Goal: Information Seeking & Learning: Learn about a topic

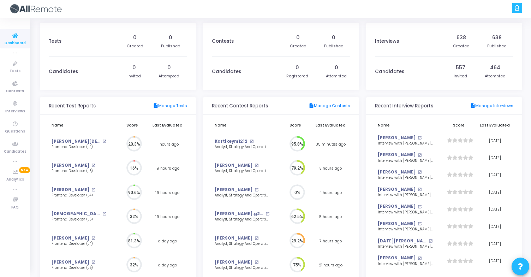
click at [99, 6] on div at bounding box center [290, 9] width 439 height 18
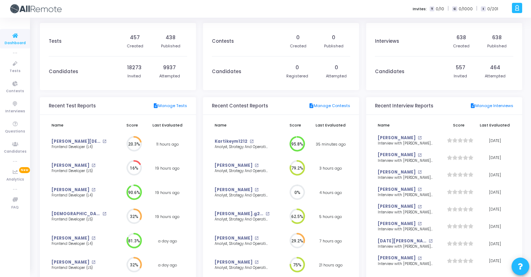
click at [516, 3] on div at bounding box center [517, 8] width 10 height 10
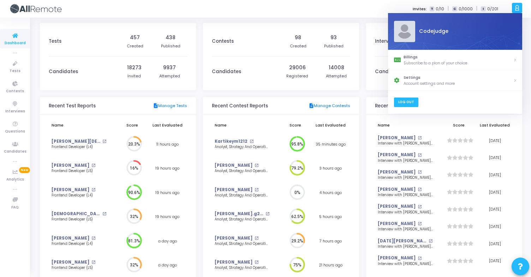
click at [406, 101] on link "Log Out" at bounding box center [406, 102] width 24 height 10
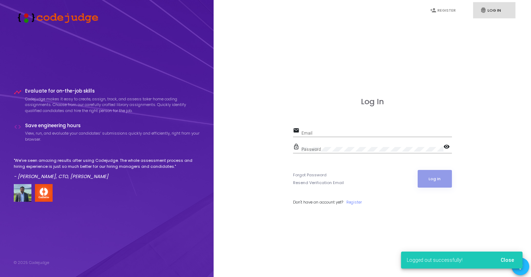
click at [340, 129] on div "Email" at bounding box center [377, 131] width 150 height 11
click at [344, 134] on input "Email" at bounding box center [377, 133] width 150 height 5
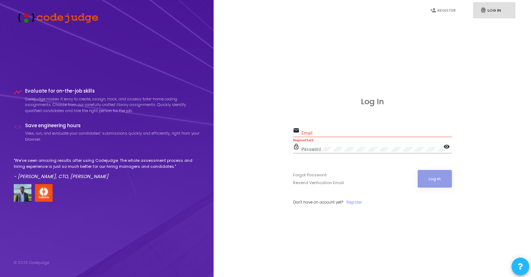
type input "akhil@codejudge.io"
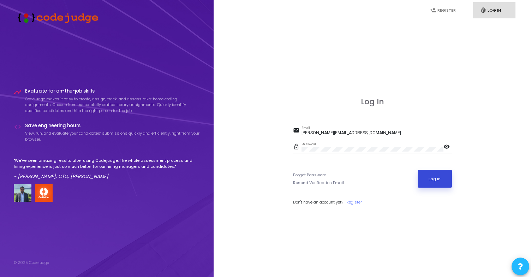
click at [443, 176] on button "Log In" at bounding box center [435, 179] width 34 height 18
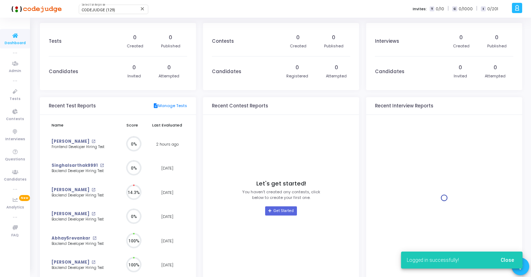
scroll to position [3, 3]
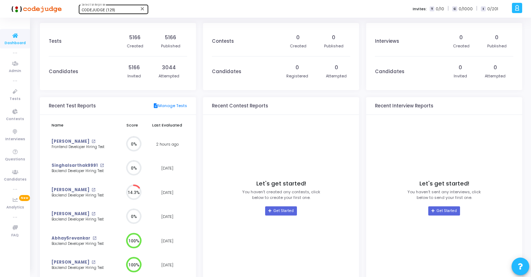
click at [115, 11] on div "CODEJUDGE (129)" at bounding box center [110, 10] width 57 height 4
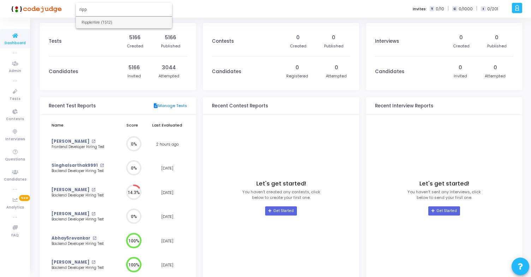
type input "ripp"
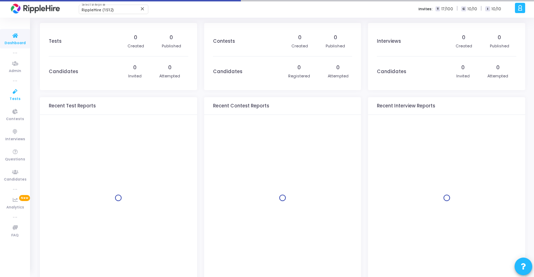
click at [13, 97] on span "Tests" at bounding box center [15, 99] width 11 height 6
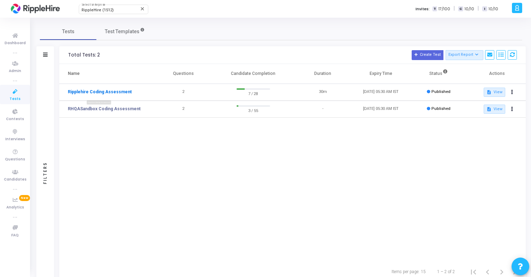
click at [100, 94] on link "Ripplehire Coding Assessment" at bounding box center [100, 92] width 64 height 6
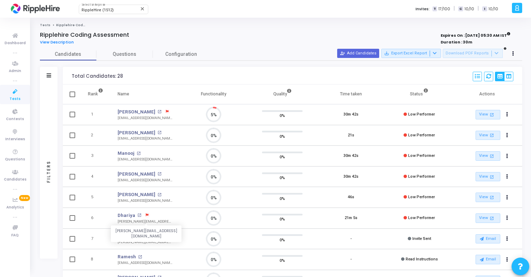
click at [124, 219] on div "[PERSON_NAME][EMAIL_ADDRESS][DOMAIN_NAME]" at bounding box center [145, 221] width 55 height 5
click at [124, 215] on link "Dhariya" at bounding box center [127, 215] width 18 height 7
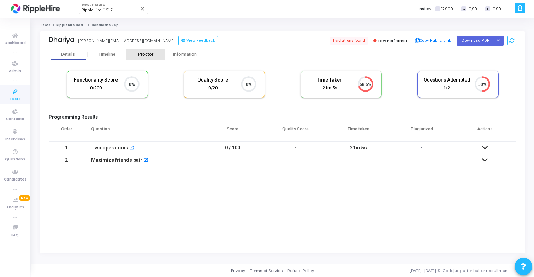
click at [149, 56] on div "Proctor" at bounding box center [145, 54] width 39 height 5
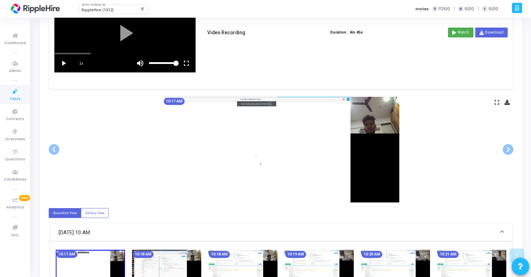
click at [496, 103] on icon at bounding box center [497, 102] width 5 height 4
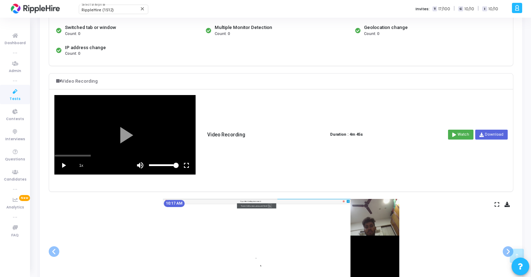
click at [185, 166] on vg-fullscreen at bounding box center [187, 165] width 18 height 18
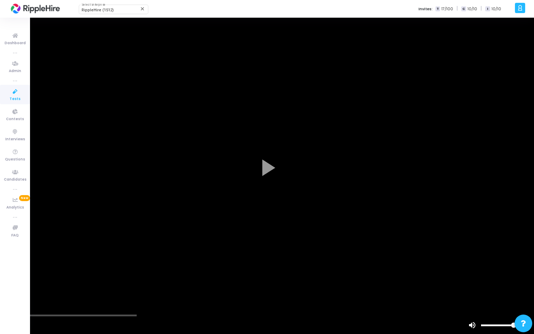
click at [9, 277] on vg-play-pause at bounding box center [9, 325] width 18 height 18
click at [34, 277] on div "scrub bar" at bounding box center [267, 315] width 534 height 2
drag, startPoint x: 34, startPoint y: 314, endPoint x: 46, endPoint y: 314, distance: 12.7
click at [46, 277] on div "scrub bar" at bounding box center [267, 315] width 534 height 2
drag, startPoint x: 51, startPoint y: 314, endPoint x: 72, endPoint y: 314, distance: 20.5
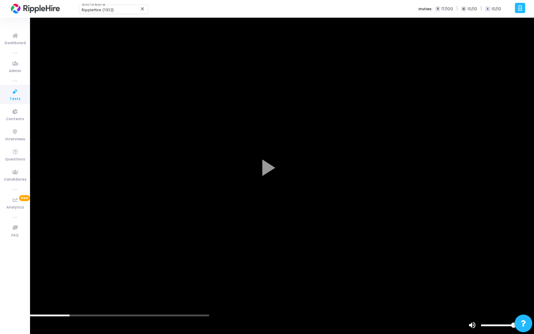
click at [72, 277] on div "scrub bar" at bounding box center [267, 315] width 534 height 2
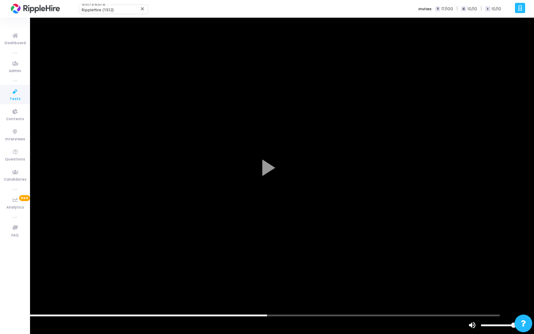
drag, startPoint x: 257, startPoint y: 315, endPoint x: 268, endPoint y: 315, distance: 10.9
click at [268, 277] on div "scrub bar" at bounding box center [267, 315] width 534 height 2
drag, startPoint x: 310, startPoint y: 314, endPoint x: 327, endPoint y: 316, distance: 16.7
click at [327, 277] on vg-player "1x" at bounding box center [267, 167] width 534 height 334
drag, startPoint x: 275, startPoint y: 315, endPoint x: 295, endPoint y: 315, distance: 19.8
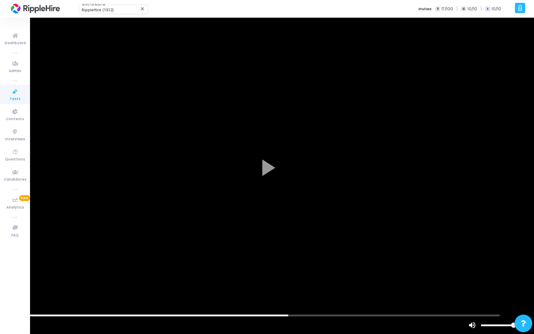
click at [295, 277] on div "scrub bar" at bounding box center [267, 315] width 534 height 2
click at [447, 277] on div "scrub bar" at bounding box center [267, 315] width 534 height 2
click at [451, 277] on div "scrub bar" at bounding box center [267, 315] width 534 height 2
click at [458, 277] on div "scrub bar" at bounding box center [267, 315] width 534 height 2
click at [465, 277] on div "scrub bar" at bounding box center [267, 315] width 534 height 2
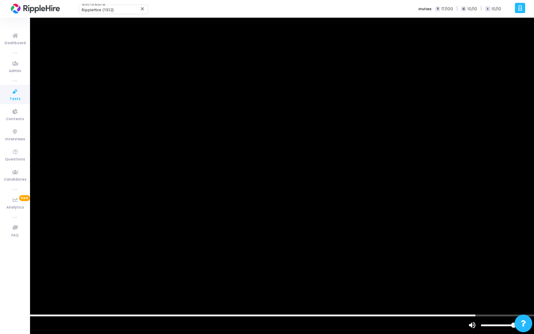
click at [477, 277] on div "scrub bar" at bounding box center [267, 315] width 534 height 2
drag, startPoint x: 477, startPoint y: 315, endPoint x: 488, endPoint y: 315, distance: 11.3
click at [487, 277] on div "scrub bar" at bounding box center [267, 315] width 534 height 2
click at [488, 277] on div "scrub bar" at bounding box center [267, 315] width 534 height 2
click at [502, 277] on div "scrub bar" at bounding box center [267, 315] width 534 height 2
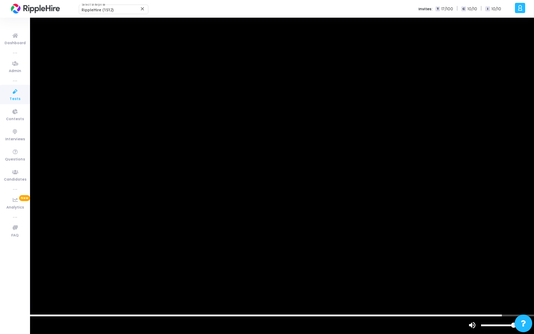
click at [508, 277] on div "scrub bar" at bounding box center [267, 315] width 534 height 2
click at [517, 277] on div "scrub bar" at bounding box center [267, 315] width 534 height 2
click at [9, 277] on vg-play-pause at bounding box center [9, 325] width 18 height 18
drag, startPoint x: 9, startPoint y: 316, endPoint x: 0, endPoint y: 316, distance: 9.2
click at [0, 277] on vg-play-pause at bounding box center [9, 325] width 18 height 18
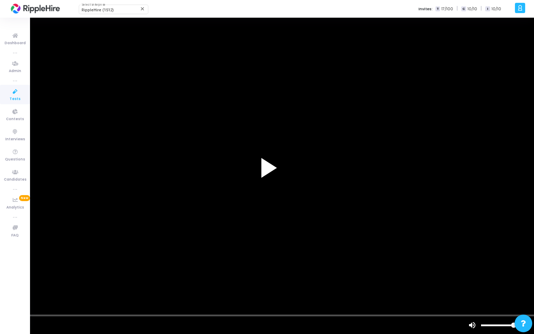
drag, startPoint x: 521, startPoint y: 315, endPoint x: 0, endPoint y: 307, distance: 521.1
click at [0, 277] on vg-player "1x" at bounding box center [267, 167] width 534 height 334
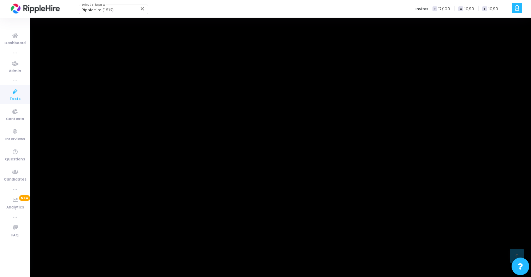
scroll to position [408, 0]
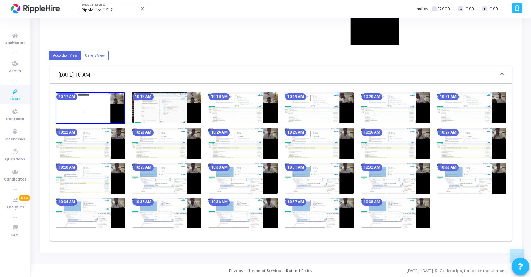
click at [268, 103] on img at bounding box center [242, 107] width 69 height 31
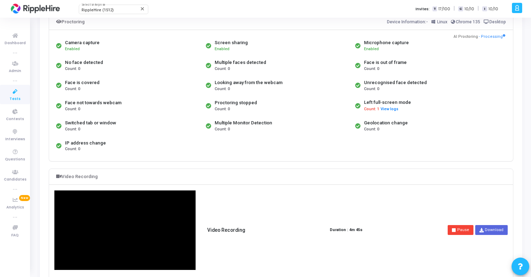
scroll to position [0, 0]
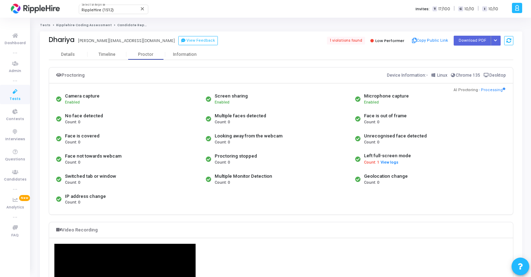
click at [72, 25] on link "Ripplehire Coding Assessment" at bounding box center [83, 25] width 55 height 4
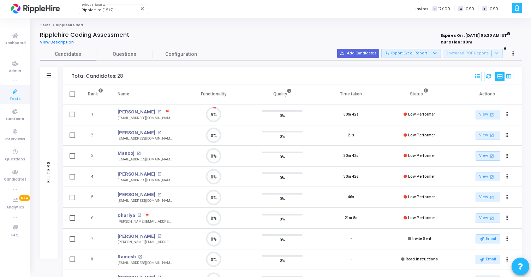
scroll to position [15, 18]
click at [125, 112] on link "Yash Jain" at bounding box center [137, 111] width 38 height 7
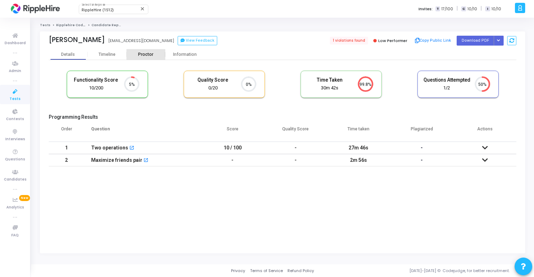
click at [146, 55] on div "Proctor" at bounding box center [145, 54] width 39 height 5
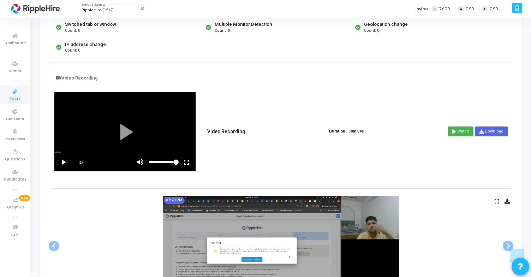
click at [63, 158] on vg-play-pause at bounding box center [64, 162] width 18 height 18
click at [185, 162] on vg-fullscreen at bounding box center [187, 162] width 18 height 18
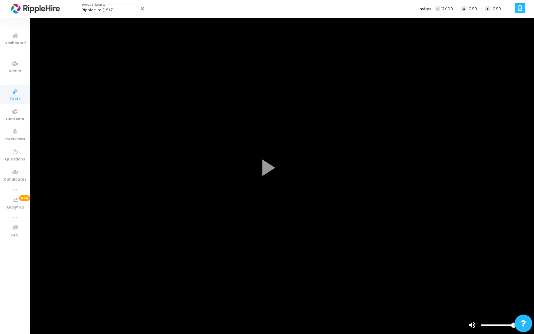
click at [28, 277] on div "scrub bar" at bounding box center [267, 315] width 534 height 2
drag, startPoint x: 36, startPoint y: 315, endPoint x: 112, endPoint y: 320, distance: 76.5
click at [111, 277] on vg-player "1x" at bounding box center [267, 167] width 534 height 334
click at [75, 277] on div "scrub bar" at bounding box center [267, 315] width 534 height 2
drag, startPoint x: 74, startPoint y: 314, endPoint x: 126, endPoint y: 314, distance: 52.3
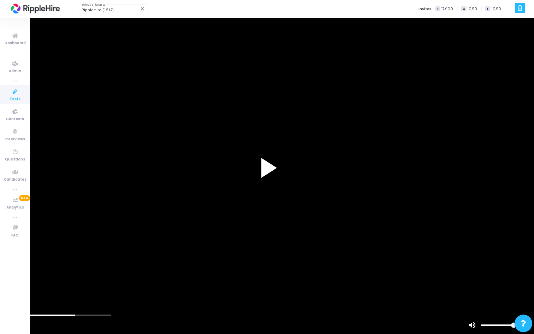
click at [126, 277] on div at bounding box center [267, 167] width 534 height 334
drag, startPoint x: 78, startPoint y: 315, endPoint x: 168, endPoint y: 322, distance: 89.6
click at [167, 277] on vg-player "1x" at bounding box center [267, 167] width 534 height 334
drag, startPoint x: 110, startPoint y: 316, endPoint x: 168, endPoint y: 316, distance: 57.6
click at [168, 277] on div "scrub bar" at bounding box center [249, 325] width 379 height 18
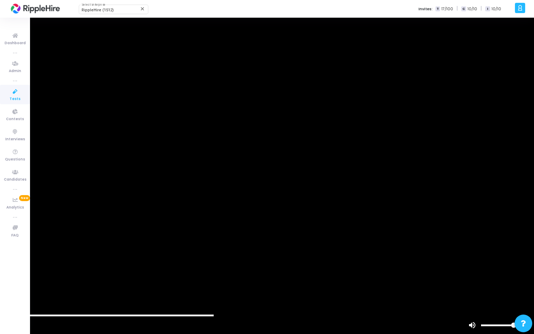
drag, startPoint x: 153, startPoint y: 315, endPoint x: 226, endPoint y: 319, distance: 73.6
click at [226, 277] on vg-player "1x" at bounding box center [267, 167] width 534 height 334
drag, startPoint x: 167, startPoint y: 315, endPoint x: 249, endPoint y: 312, distance: 82.3
click at [249, 277] on vg-player "1x" at bounding box center [267, 167] width 534 height 334
drag, startPoint x: 250, startPoint y: 314, endPoint x: 322, endPoint y: 317, distance: 71.8
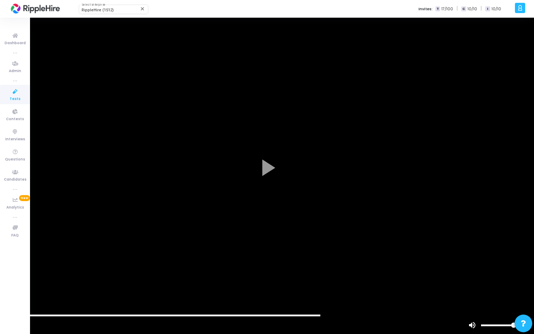
click at [322, 277] on vg-player "1x" at bounding box center [267, 167] width 534 height 334
drag, startPoint x: 263, startPoint y: 314, endPoint x: 338, endPoint y: 314, distance: 75.2
click at [338, 277] on div "scrub bar" at bounding box center [267, 315] width 534 height 2
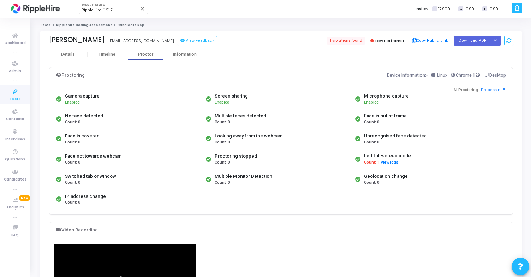
click at [67, 25] on link "Ripplehire Coding Assessment" at bounding box center [83, 25] width 55 height 4
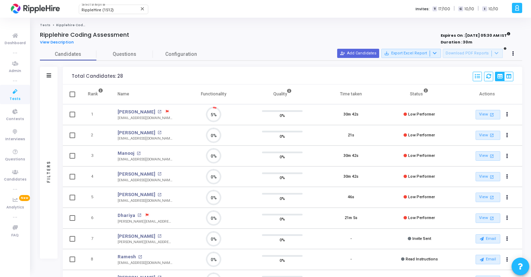
scroll to position [15, 18]
click at [123, 131] on link "Sherri" at bounding box center [137, 132] width 38 height 7
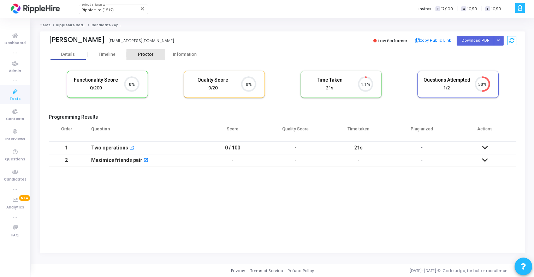
click at [146, 55] on div "Proctor" at bounding box center [145, 54] width 39 height 5
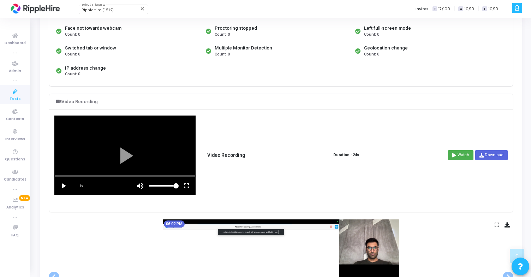
click at [64, 186] on vg-play-pause at bounding box center [64, 186] width 18 height 18
click at [184, 186] on vg-fullscreen at bounding box center [187, 186] width 18 height 18
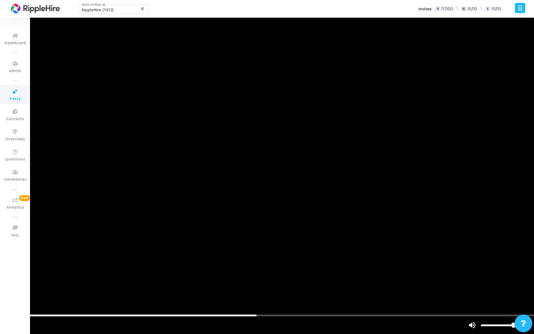
click at [472, 277] on vg-mute at bounding box center [472, 325] width 18 height 18
click at [489, 277] on div "volume level" at bounding box center [498, 325] width 35 height 18
click at [494, 277] on div "volume level" at bounding box center [498, 325] width 35 height 18
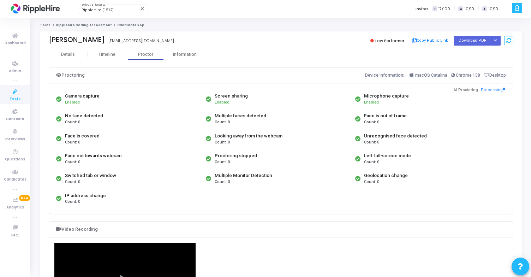
click at [69, 25] on link "Ripplehire Coding Assessment" at bounding box center [83, 25] width 55 height 4
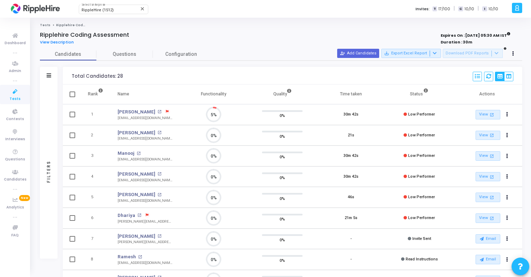
drag, startPoint x: 128, startPoint y: 149, endPoint x: 108, endPoint y: 148, distance: 19.8
click at [108, 148] on tr "3 Manooj Manooj open_in_new manooj@yopmail.com 0% 0% 30m 42s Low Performer View…" at bounding box center [293, 156] width 460 height 21
click at [123, 153] on link "Manooj" at bounding box center [126, 153] width 17 height 7
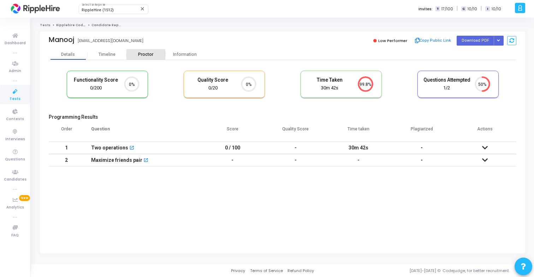
click at [153, 53] on div "Proctor" at bounding box center [145, 54] width 39 height 5
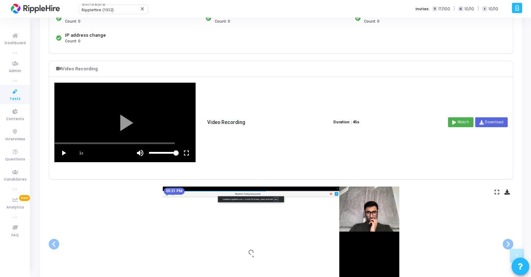
click at [66, 150] on vg-play-pause at bounding box center [64, 153] width 18 height 18
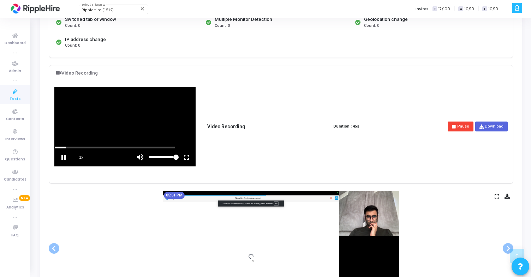
click at [188, 158] on vg-fullscreen at bounding box center [187, 157] width 18 height 18
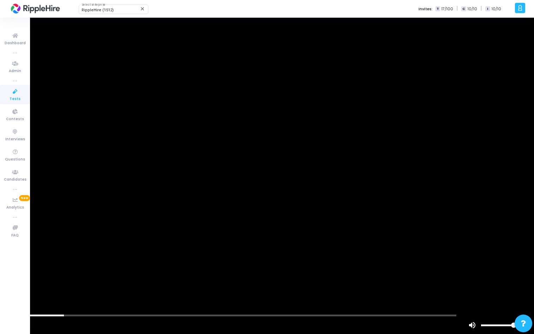
click at [81, 277] on div "scrub bar" at bounding box center [267, 315] width 534 height 2
click at [113, 277] on div "scrub bar" at bounding box center [267, 315] width 534 height 2
click at [209, 277] on div "scrub bar" at bounding box center [267, 315] width 534 height 2
click at [257, 277] on div "scrub bar" at bounding box center [267, 315] width 534 height 2
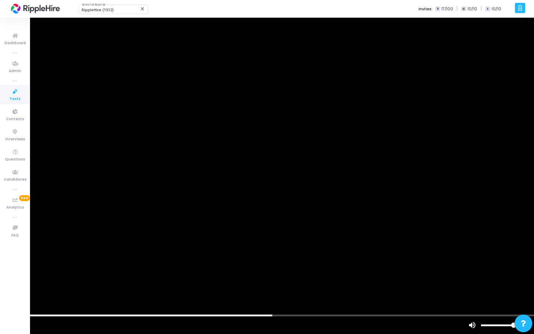
click at [298, 277] on div "scrub bar" at bounding box center [267, 315] width 534 height 2
click at [364, 277] on div "scrub bar" at bounding box center [267, 315] width 534 height 2
click at [410, 277] on div "scrub bar" at bounding box center [267, 315] width 534 height 2
click at [450, 277] on vg-controls "1x" at bounding box center [267, 325] width 534 height 18
click at [474, 277] on div "scrub bar" at bounding box center [267, 315] width 534 height 2
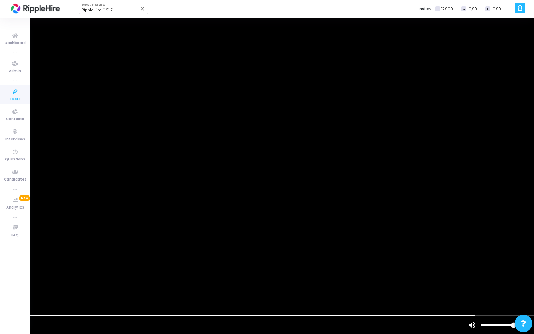
click at [503, 277] on div "scrub bar" at bounding box center [267, 315] width 534 height 2
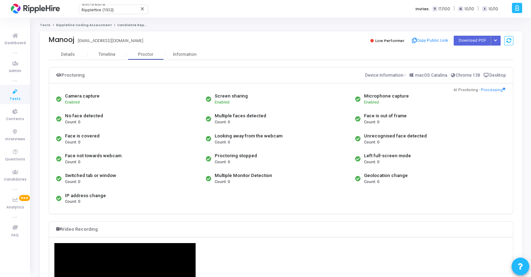
click at [70, 24] on link "Ripplehire Coding Assessment" at bounding box center [83, 25] width 55 height 4
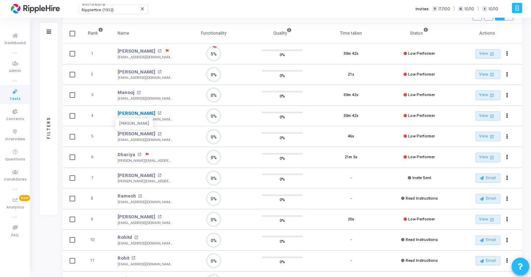
click at [126, 114] on link "Shashank" at bounding box center [137, 113] width 38 height 7
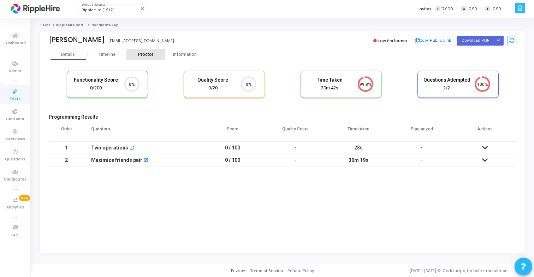
click at [146, 54] on div "Proctor" at bounding box center [145, 54] width 39 height 5
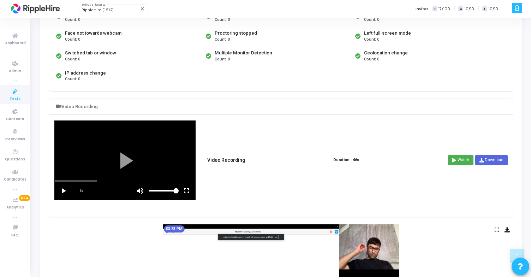
click at [61, 184] on vg-play-pause at bounding box center [64, 191] width 18 height 18
click at [186, 189] on vg-fullscreen at bounding box center [187, 191] width 18 height 18
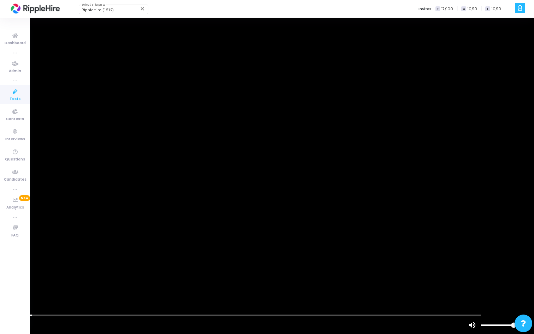
click at [44, 277] on div "scrub bar" at bounding box center [267, 315] width 534 height 2
click at [94, 277] on div "scrub bar" at bounding box center [267, 315] width 534 height 2
click at [124, 277] on div "scrub bar" at bounding box center [267, 315] width 534 height 2
click at [167, 277] on div "scrub bar" at bounding box center [267, 315] width 534 height 2
click at [215, 277] on div "scrub bar" at bounding box center [267, 315] width 534 height 2
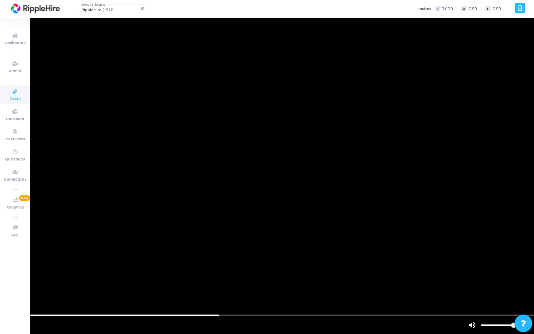
click at [251, 277] on div "scrub bar" at bounding box center [267, 315] width 534 height 2
click at [348, 277] on div "scrub bar" at bounding box center [249, 325] width 379 height 18
click at [438, 277] on div "scrub bar" at bounding box center [267, 315] width 534 height 2
click at [482, 277] on div "scrub bar" at bounding box center [267, 315] width 534 height 2
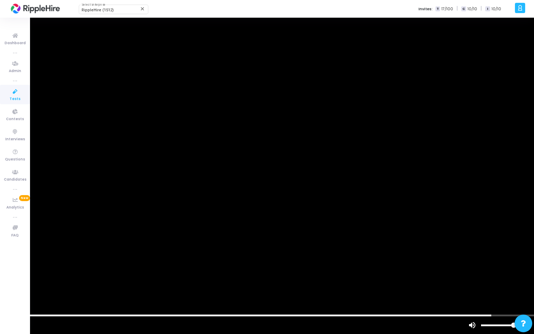
click at [525, 277] on vg-fullscreen at bounding box center [525, 325] width 18 height 18
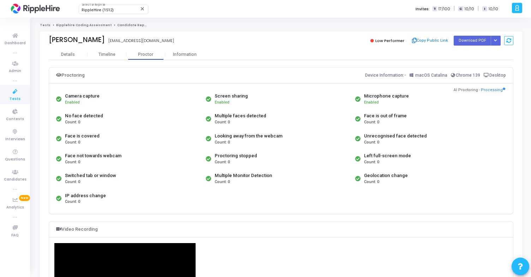
click at [74, 25] on link "Ripplehire Coding Assessment" at bounding box center [83, 25] width 55 height 4
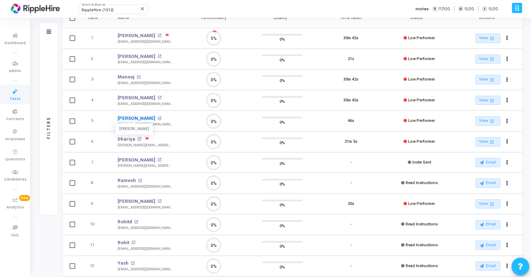
click at [128, 118] on link "Shashank" at bounding box center [137, 118] width 38 height 7
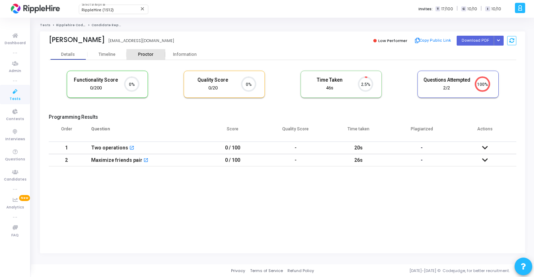
click at [142, 57] on div "Proctor" at bounding box center [145, 54] width 39 height 11
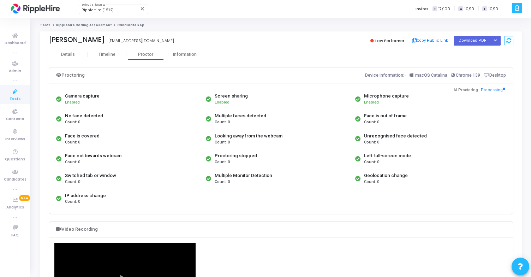
click at [76, 24] on link "Ripplehire Coding Assessment" at bounding box center [83, 25] width 55 height 4
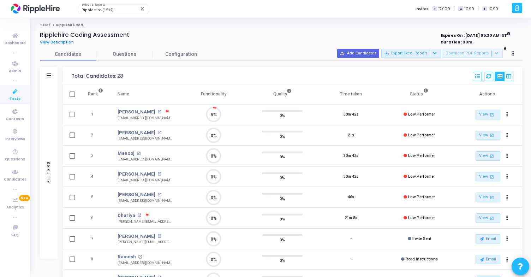
click at [19, 94] on icon at bounding box center [15, 91] width 15 height 9
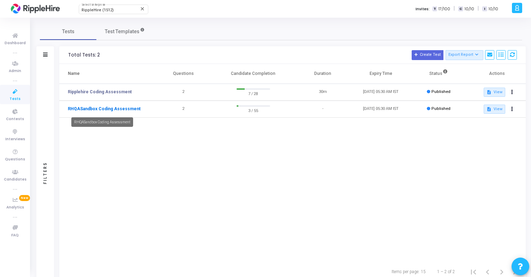
click at [113, 108] on link "RHQASandbox Coding Assessment" at bounding box center [104, 109] width 73 height 6
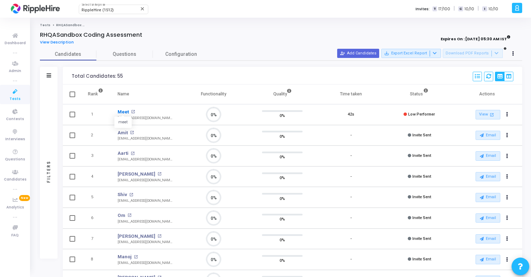
click at [122, 110] on link "Meet" at bounding box center [123, 111] width 11 height 7
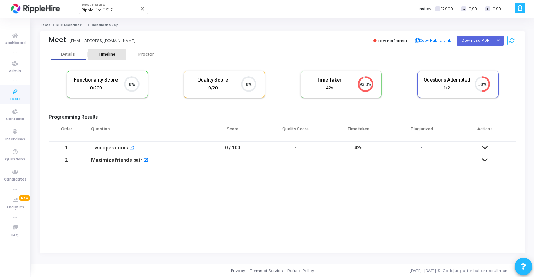
click at [111, 55] on div "Timeline" at bounding box center [107, 54] width 17 height 5
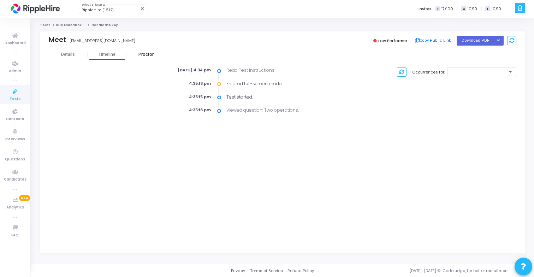
click at [147, 59] on div "Proctor" at bounding box center [145, 54] width 39 height 11
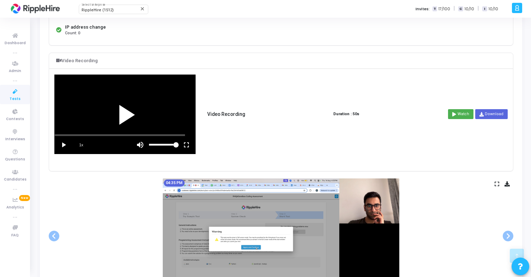
click at [131, 114] on div at bounding box center [125, 114] width 141 height 79
drag, startPoint x: 59, startPoint y: 134, endPoint x: 67, endPoint y: 134, distance: 8.1
click at [67, 134] on div "scrub bar" at bounding box center [125, 135] width 141 height 2
drag, startPoint x: 69, startPoint y: 135, endPoint x: 81, endPoint y: 135, distance: 12.7
click at [81, 135] on div "scrub bar" at bounding box center [125, 135] width 141 height 2
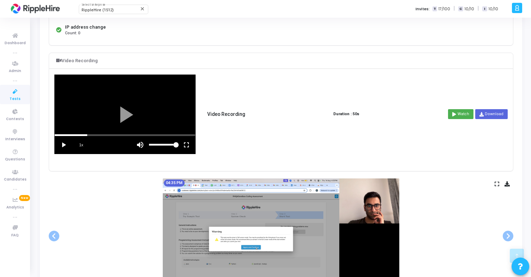
drag, startPoint x: 81, startPoint y: 135, endPoint x: 96, endPoint y: 135, distance: 14.8
click at [96, 135] on div "scrub bar" at bounding box center [125, 135] width 141 height 2
drag, startPoint x: 100, startPoint y: 134, endPoint x: 122, endPoint y: 134, distance: 22.3
click at [122, 134] on div "scrub bar" at bounding box center [125, 135] width 141 height 2
drag, startPoint x: 122, startPoint y: 134, endPoint x: 158, endPoint y: 138, distance: 35.5
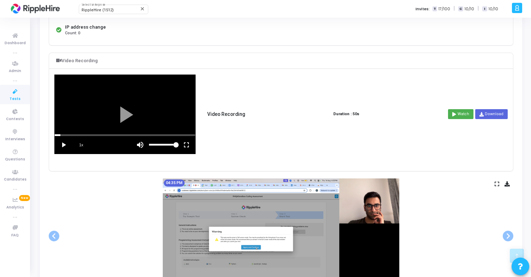
click at [158, 138] on vg-player "1x" at bounding box center [125, 114] width 141 height 79
click at [139, 133] on div at bounding box center [125, 114] width 141 height 79
drag, startPoint x: 68, startPoint y: 135, endPoint x: 123, endPoint y: 135, distance: 54.7
click at [123, 135] on div "scrub bar" at bounding box center [125, 135] width 141 height 2
click at [63, 146] on vg-play-pause at bounding box center [64, 145] width 18 height 18
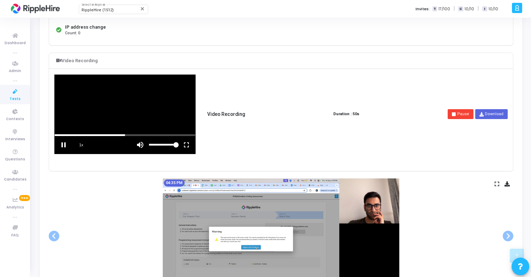
drag, startPoint x: 124, startPoint y: 136, endPoint x: 151, endPoint y: 135, distance: 26.5
click at [151, 135] on vg-player "1x" at bounding box center [125, 114] width 141 height 79
drag, startPoint x: 127, startPoint y: 136, endPoint x: 167, endPoint y: 136, distance: 39.9
click at [167, 136] on vg-player "1x" at bounding box center [125, 114] width 141 height 79
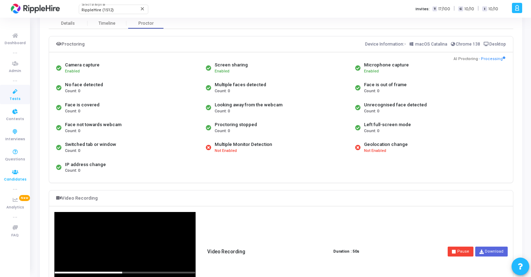
click at [12, 174] on icon at bounding box center [15, 172] width 15 height 9
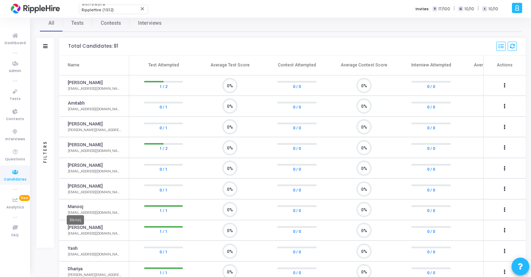
click at [75, 208] on link "Manooj" at bounding box center [76, 206] width 16 height 7
click at [163, 212] on link "1 / 1" at bounding box center [164, 210] width 8 height 7
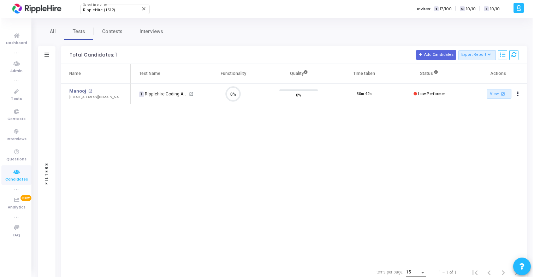
scroll to position [15, 18]
click at [79, 92] on link "Manooj" at bounding box center [76, 91] width 17 height 7
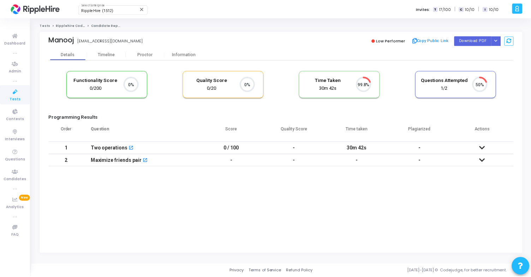
scroll to position [15, 18]
click at [151, 52] on div "Proctor" at bounding box center [145, 54] width 39 height 5
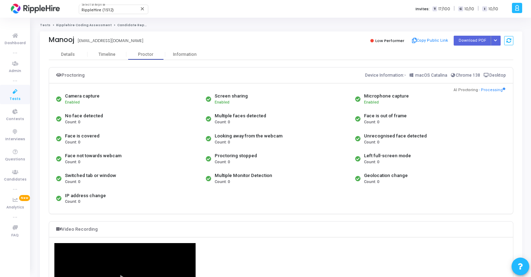
click at [72, 26] on link "Ripplehire Coding Assessment" at bounding box center [83, 25] width 55 height 4
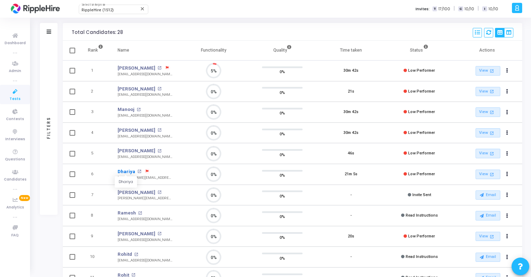
click at [124, 172] on link "Dhariya" at bounding box center [127, 171] width 18 height 7
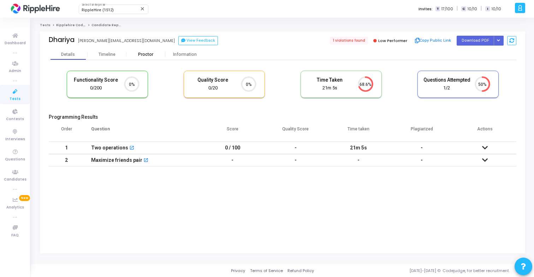
click at [153, 56] on div "Proctor" at bounding box center [145, 54] width 39 height 5
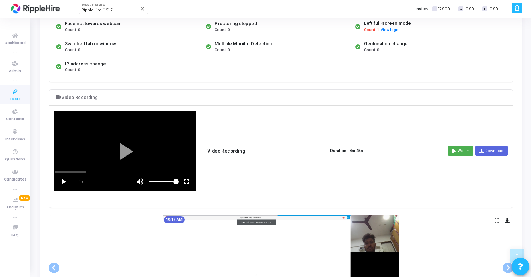
click at [61, 181] on vg-play-pause at bounding box center [64, 182] width 18 height 18
click at [191, 184] on vg-fullscreen at bounding box center [187, 182] width 18 height 18
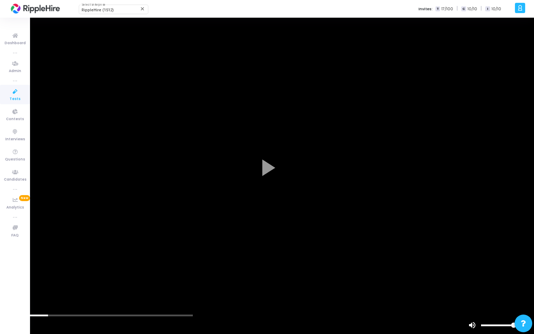
drag, startPoint x: 24, startPoint y: 315, endPoint x: 56, endPoint y: 315, distance: 32.5
click at [56, 277] on div "scrub bar" at bounding box center [267, 315] width 534 height 2
drag, startPoint x: 65, startPoint y: 315, endPoint x: 93, endPoint y: 315, distance: 27.9
click at [93, 277] on div "scrub bar" at bounding box center [267, 315] width 534 height 2
drag, startPoint x: 93, startPoint y: 315, endPoint x: 131, endPoint y: 315, distance: 38.9
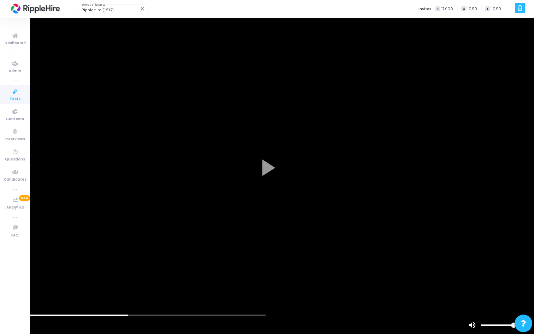
click at [131, 277] on div "scrub bar" at bounding box center [267, 315] width 534 height 2
drag, startPoint x: 139, startPoint y: 314, endPoint x: 180, endPoint y: 314, distance: 41.7
click at [180, 277] on div "scrub bar" at bounding box center [267, 315] width 534 height 2
drag, startPoint x: 180, startPoint y: 314, endPoint x: 150, endPoint y: 314, distance: 30.0
click at [150, 277] on div "scrub bar" at bounding box center [267, 315] width 534 height 2
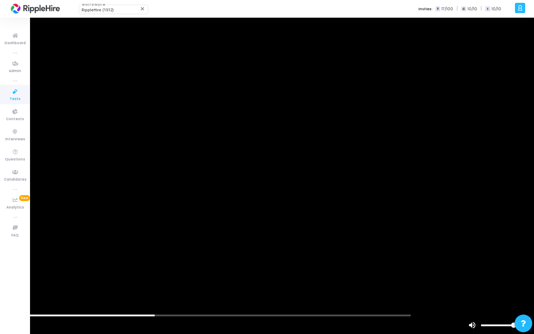
drag, startPoint x: 150, startPoint y: 314, endPoint x: 132, endPoint y: 314, distance: 18.4
click at [132, 277] on div at bounding box center [267, 167] width 534 height 334
click at [10, 277] on vg-play-pause at bounding box center [9, 325] width 18 height 18
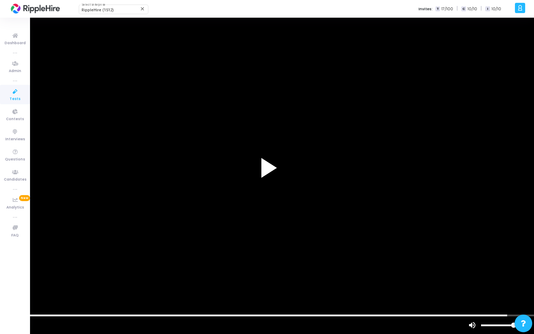
drag, startPoint x: 230, startPoint y: 316, endPoint x: 360, endPoint y: 313, distance: 130.0
click at [360, 277] on vg-player "1x" at bounding box center [267, 167] width 534 height 334
drag, startPoint x: 435, startPoint y: 315, endPoint x: 419, endPoint y: 315, distance: 15.5
click at [419, 277] on div "scrub bar" at bounding box center [267, 315] width 534 height 2
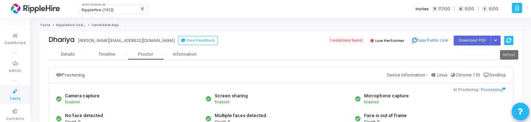
click at [511, 41] on icon at bounding box center [509, 40] width 5 height 5
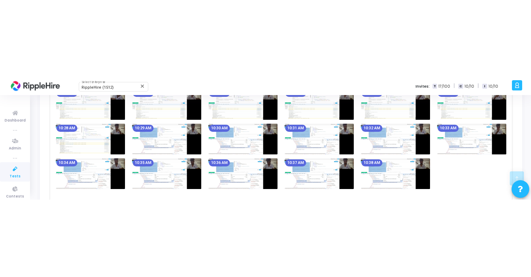
scroll to position [283, 0]
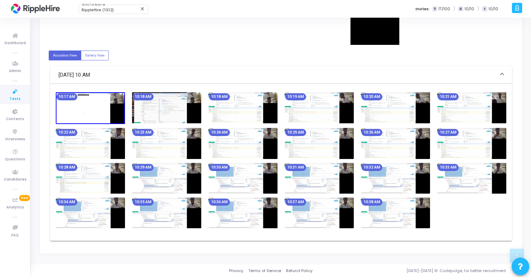
click at [90, 108] on img at bounding box center [90, 108] width 69 height 32
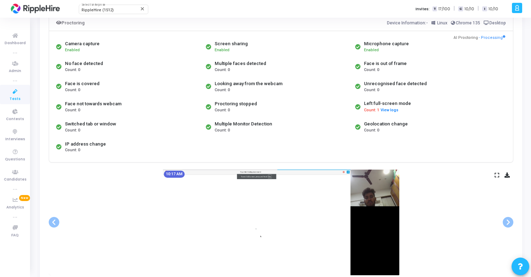
scroll to position [0, 0]
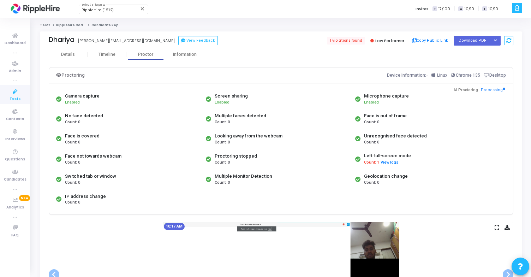
click at [496, 229] on icon at bounding box center [497, 227] width 5 height 4
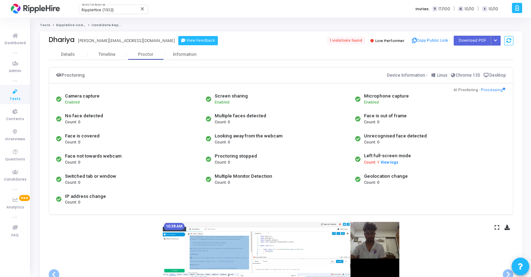
click at [178, 42] on button "View Feedback" at bounding box center [198, 40] width 40 height 9
click at [178, 40] on button "View Feedback" at bounding box center [198, 40] width 40 height 9
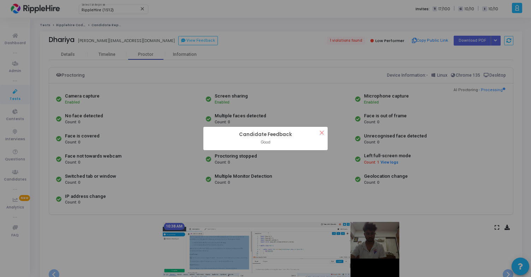
click at [322, 134] on button "×" at bounding box center [322, 133] width 12 height 12
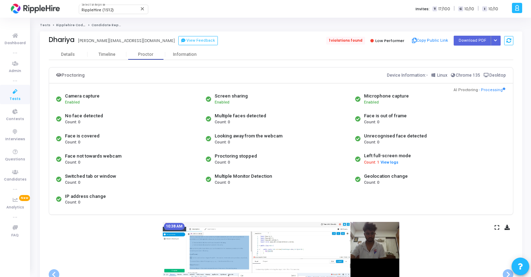
click at [356, 41] on span "1 violations found" at bounding box center [345, 41] width 39 height 8
click at [299, 55] on div "Details Timeline Proctor Information" at bounding box center [281, 54] width 465 height 11
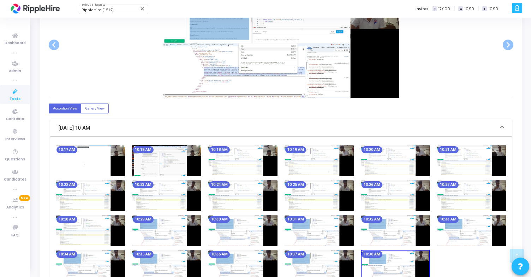
scroll to position [283, 0]
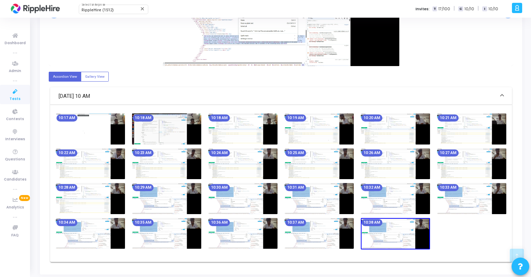
click at [161, 128] on img at bounding box center [166, 128] width 69 height 31
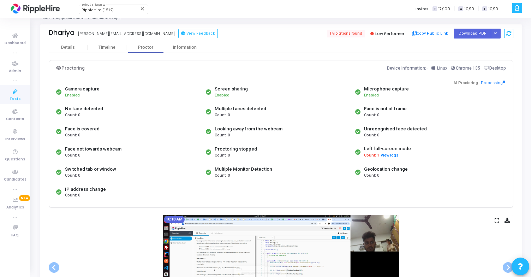
scroll to position [10, 0]
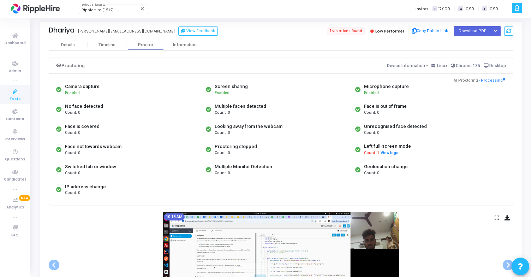
click at [497, 218] on icon at bounding box center [497, 218] width 5 height 4
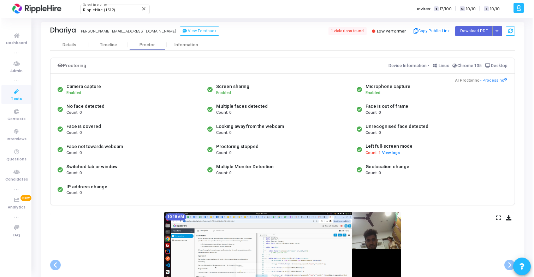
scroll to position [0, 0]
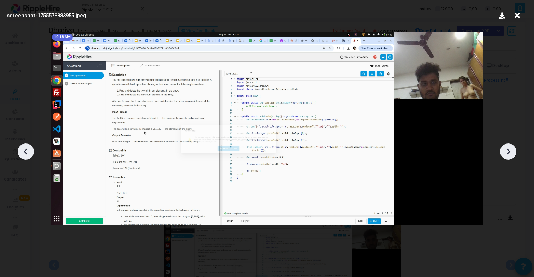
click at [510, 150] on icon at bounding box center [508, 151] width 11 height 11
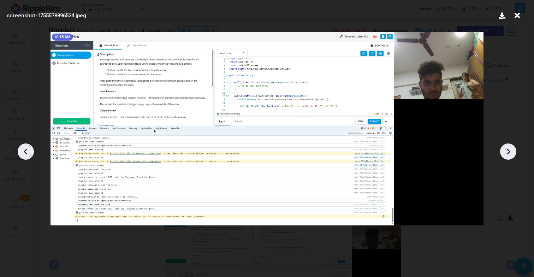
click at [510, 150] on icon at bounding box center [508, 151] width 11 height 11
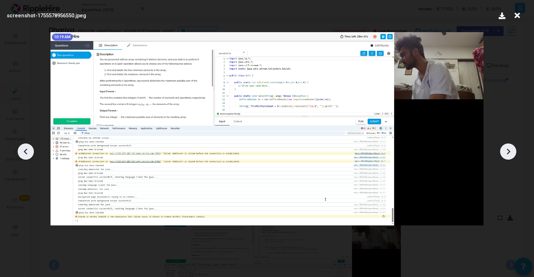
click at [510, 150] on icon at bounding box center [508, 151] width 11 height 11
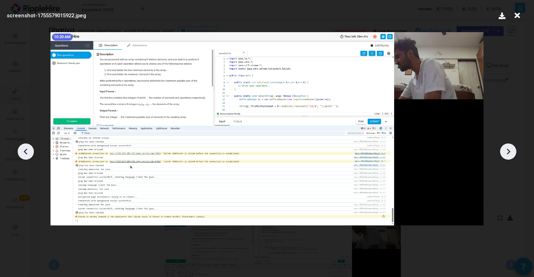
click at [510, 150] on icon at bounding box center [508, 151] width 11 height 11
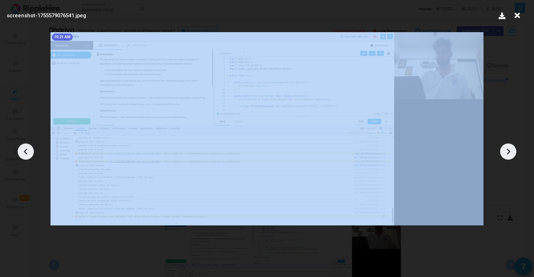
click at [510, 150] on icon at bounding box center [508, 151] width 11 height 11
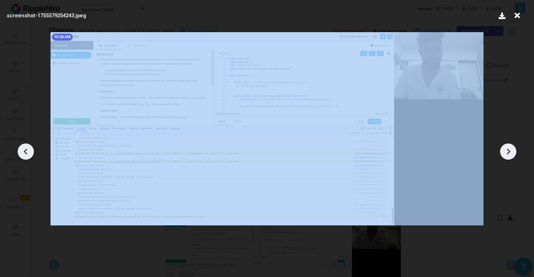
click at [510, 150] on icon at bounding box center [508, 151] width 11 height 11
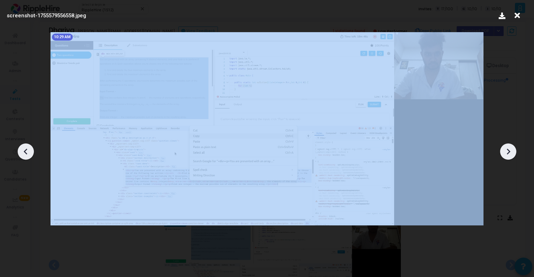
click at [510, 150] on icon at bounding box center [508, 151] width 11 height 11
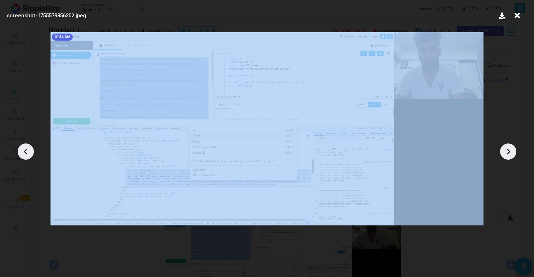
click at [510, 150] on icon at bounding box center [508, 151] width 11 height 11
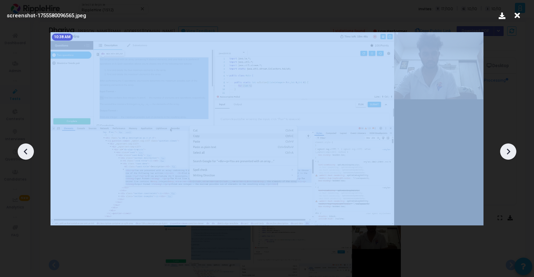
click at [510, 150] on icon at bounding box center [508, 151] width 11 height 11
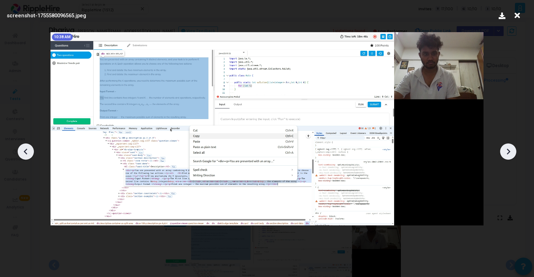
click at [29, 149] on icon at bounding box center [25, 151] width 11 height 11
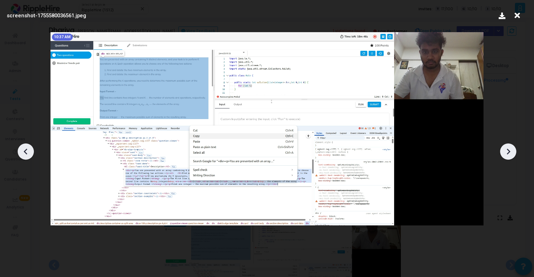
click at [29, 149] on icon at bounding box center [25, 151] width 11 height 11
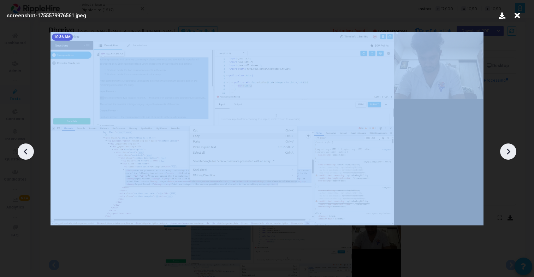
click at [29, 149] on icon at bounding box center [25, 151] width 11 height 11
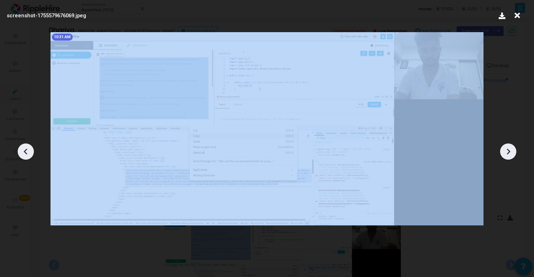
click at [29, 149] on icon at bounding box center [25, 151] width 11 height 11
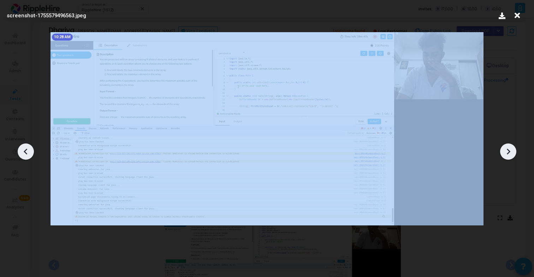
click at [29, 149] on icon at bounding box center [25, 151] width 11 height 11
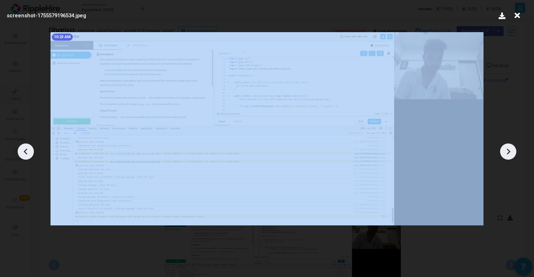
click at [29, 149] on icon at bounding box center [25, 151] width 11 height 11
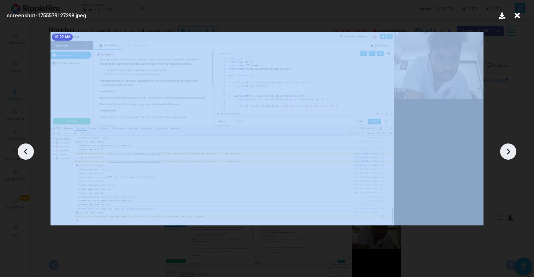
click at [29, 149] on icon at bounding box center [25, 151] width 11 height 11
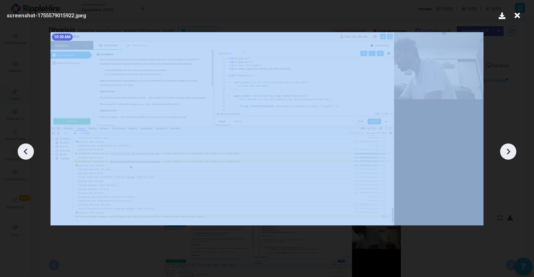
click at [29, 149] on icon at bounding box center [25, 151] width 11 height 11
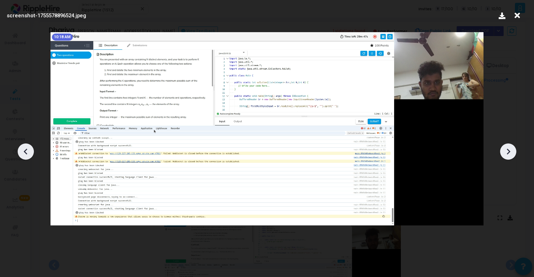
click at [29, 149] on icon at bounding box center [25, 151] width 11 height 11
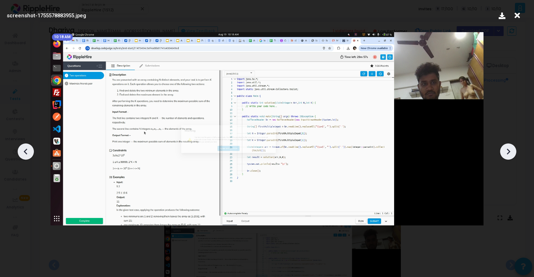
click at [29, 149] on icon at bounding box center [25, 151] width 11 height 11
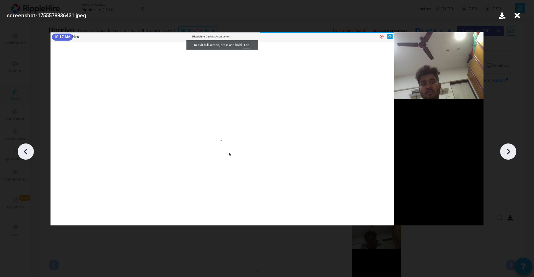
click at [506, 151] on icon at bounding box center [508, 151] width 11 height 11
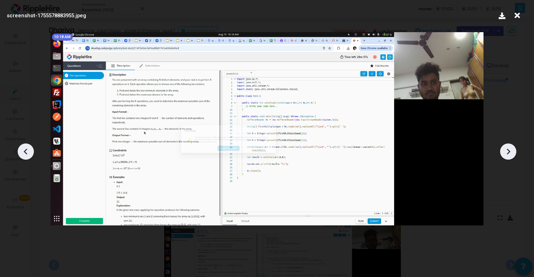
click at [58, 14] on label "screenshot-1755578883955.jpeg" at bounding box center [46, 16] width 79 height 8
copy label "1755578883955"
click at [28, 149] on icon at bounding box center [25, 151] width 11 height 11
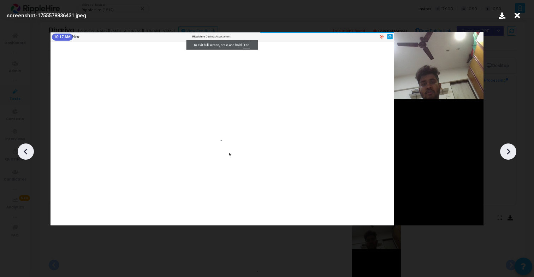
click at [511, 157] on div at bounding box center [508, 151] width 16 height 16
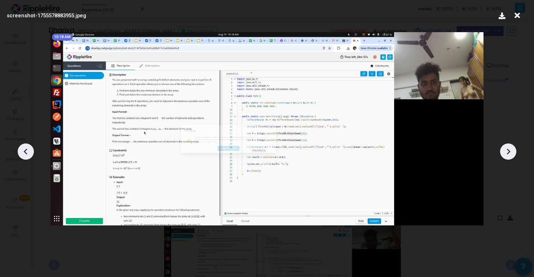
click at [511, 157] on div at bounding box center [508, 151] width 16 height 16
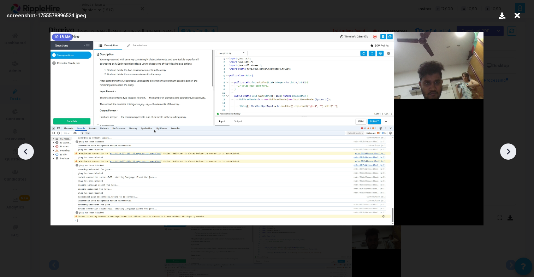
click at [58, 17] on label "screenshot-1755578896524.jpeg" at bounding box center [46, 16] width 79 height 8
copy label "1755578896524"
click at [506, 152] on icon at bounding box center [508, 151] width 11 height 11
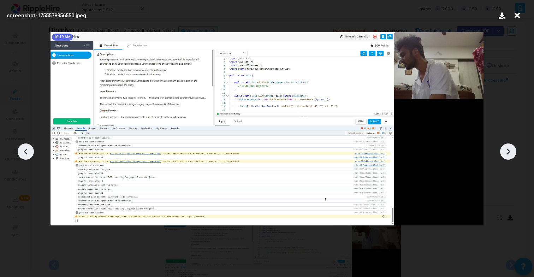
click at [509, 153] on icon at bounding box center [508, 151] width 11 height 11
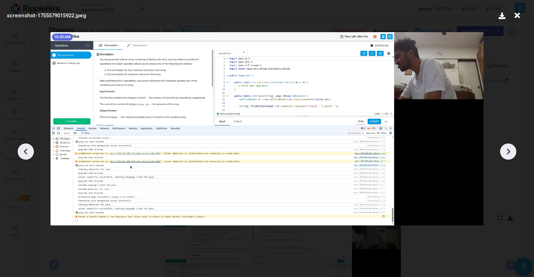
click at [509, 153] on icon at bounding box center [508, 151] width 11 height 11
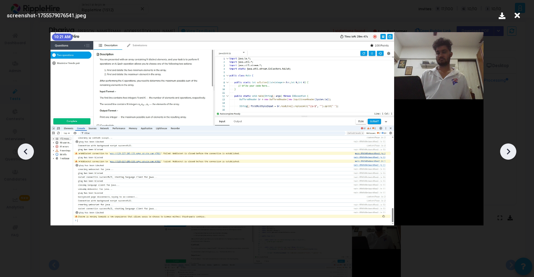
click at [509, 153] on icon at bounding box center [508, 151] width 11 height 11
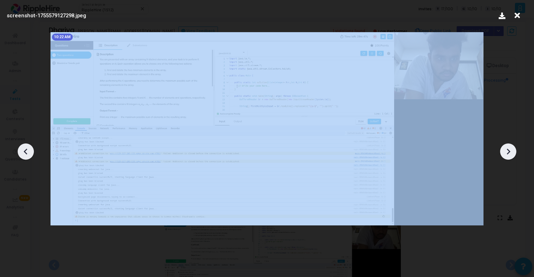
click at [509, 153] on icon at bounding box center [508, 151] width 11 height 11
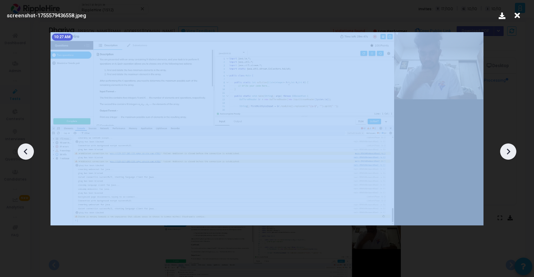
click at [509, 153] on icon at bounding box center [508, 151] width 11 height 11
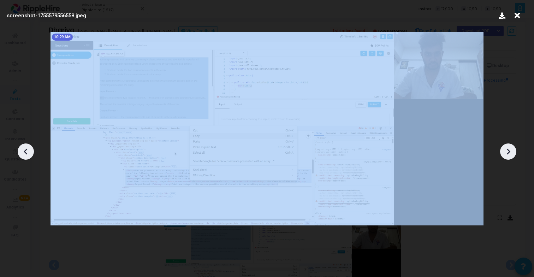
click at [509, 153] on icon at bounding box center [508, 151] width 11 height 11
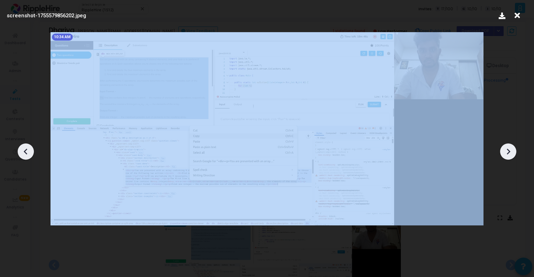
click at [509, 153] on icon at bounding box center [508, 151] width 11 height 11
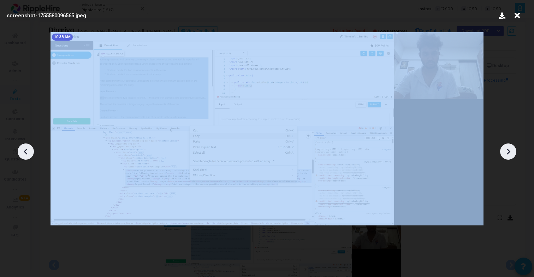
click at [509, 153] on icon at bounding box center [508, 151] width 11 height 11
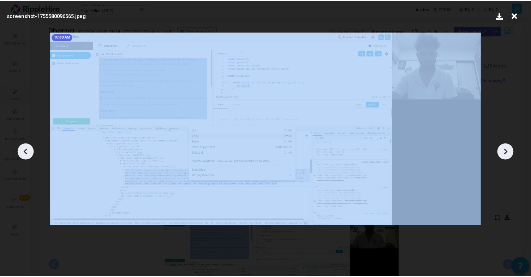
scroll to position [10, 0]
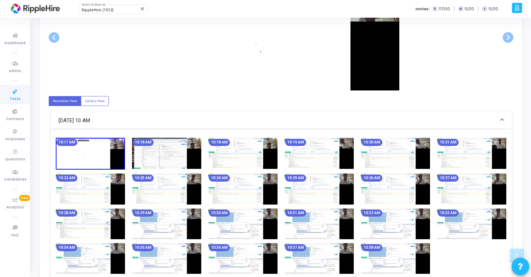
scroll to position [230, 0]
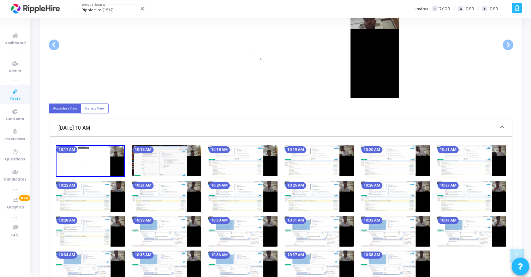
click at [176, 156] on img at bounding box center [166, 160] width 69 height 31
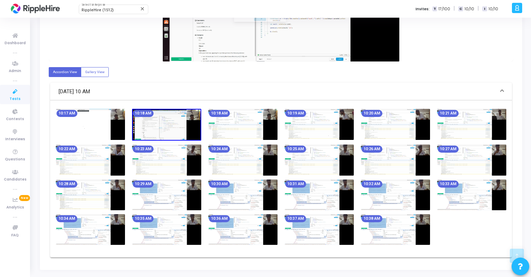
scroll to position [266, 0]
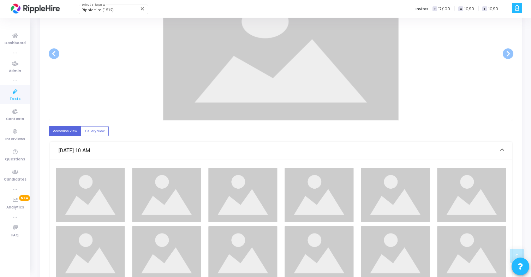
scroll to position [235, 0]
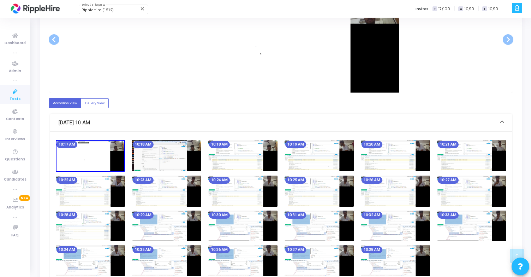
click at [192, 146] on img at bounding box center [166, 155] width 69 height 31
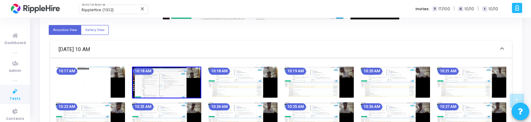
scroll to position [307, 0]
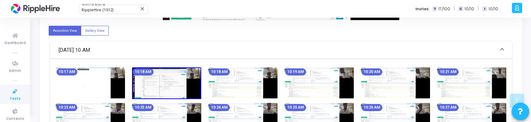
click at [171, 78] on img at bounding box center [166, 83] width 69 height 32
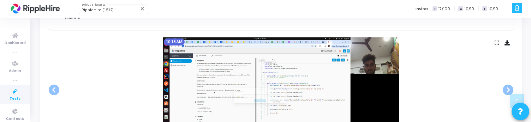
scroll to position [187, 0]
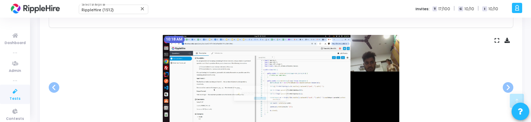
click at [496, 39] on icon at bounding box center [497, 41] width 5 height 4
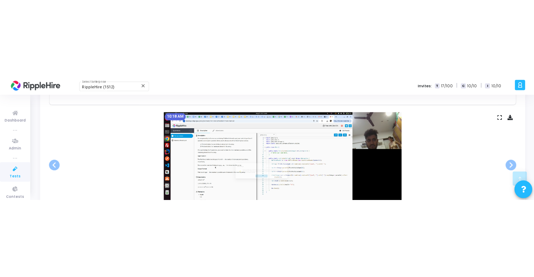
scroll to position [0, 0]
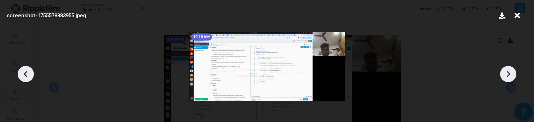
click at [49, 15] on label "screenshot-1755578883955.jpeg" at bounding box center [46, 16] width 79 height 8
copy label "1755578883955"
click at [514, 75] on div at bounding box center [508, 74] width 16 height 16
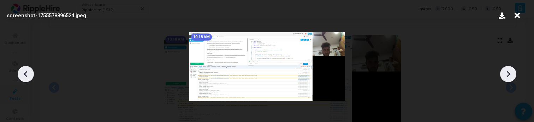
click at [57, 15] on label "screenshot-1755578896524.jpeg" at bounding box center [46, 16] width 79 height 8
copy label "1755578896524"
click at [28, 73] on icon at bounding box center [25, 74] width 11 height 11
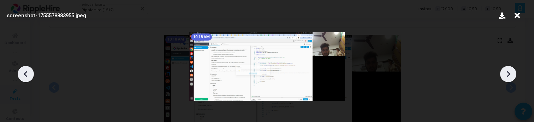
click at [55, 13] on label "screenshot-1755578883955.jpeg" at bounding box center [46, 16] width 79 height 8
copy label "1755578883955"
click at [509, 73] on icon at bounding box center [509, 74] width 4 height 6
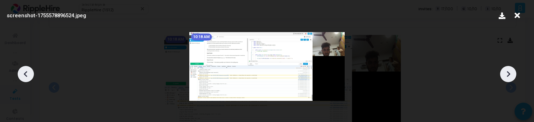
drag, startPoint x: 509, startPoint y: 73, endPoint x: 248, endPoint y: 60, distance: 261.4
click at [248, 60] on div "screenshot-1755578896524.jpeg 10:18 AM" at bounding box center [267, 61] width 534 height 122
click at [26, 74] on icon at bounding box center [25, 74] width 11 height 11
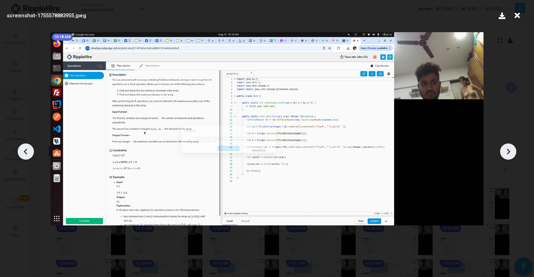
click at [506, 155] on icon at bounding box center [508, 151] width 11 height 11
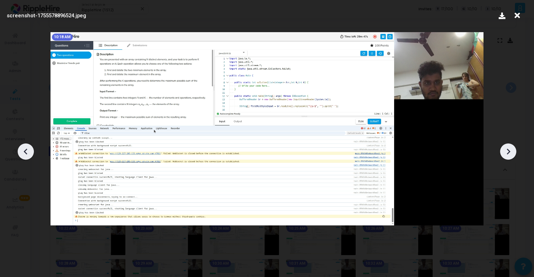
click at [506, 155] on icon at bounding box center [508, 151] width 11 height 11
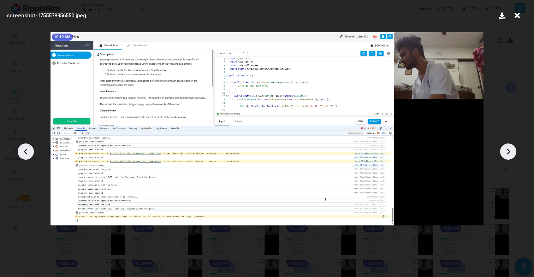
click at [506, 155] on icon at bounding box center [508, 151] width 11 height 11
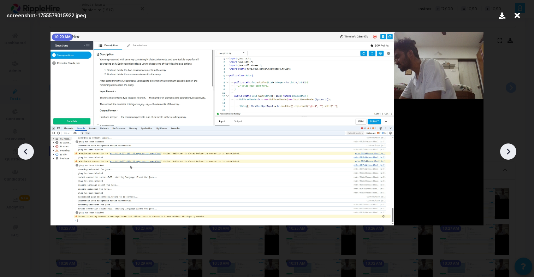
click at [506, 155] on icon at bounding box center [508, 151] width 11 height 11
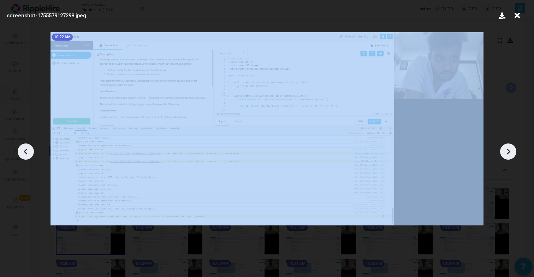
click at [506, 155] on icon at bounding box center [508, 151] width 11 height 11
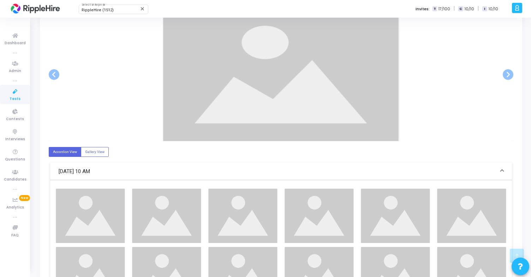
scroll to position [214, 0]
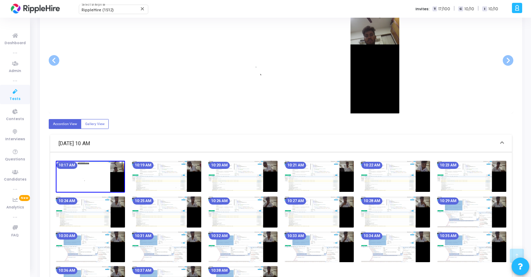
click at [170, 177] on img at bounding box center [166, 176] width 69 height 31
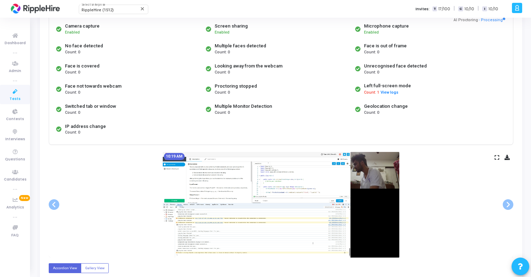
scroll to position [0, 0]
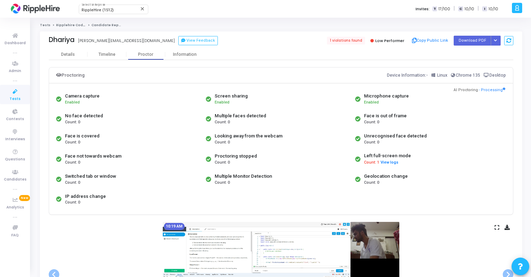
click at [303, 139] on div "Looking away from the webcam Count: 0" at bounding box center [279, 139] width 150 height 20
click at [178, 37] on button "View Feedback" at bounding box center [198, 40] width 40 height 9
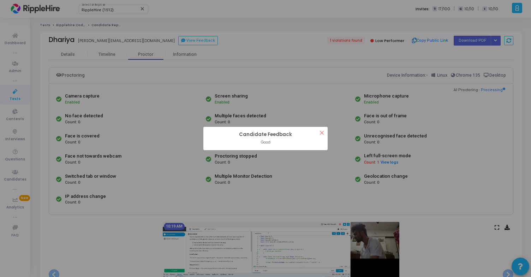
click at [320, 135] on button "×" at bounding box center [322, 133] width 12 height 12
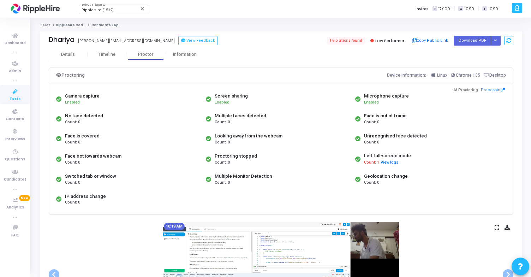
click at [302, 95] on div "Screen sharing Enabled" at bounding box center [279, 99] width 150 height 20
click at [387, 161] on button "View logs" at bounding box center [389, 162] width 18 height 7
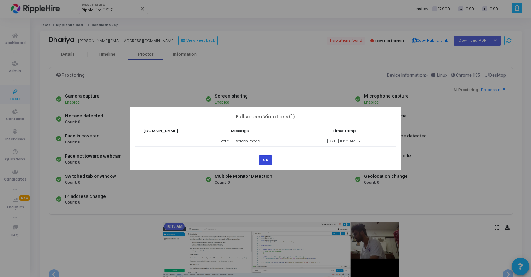
click at [267, 161] on button "OK" at bounding box center [265, 160] width 13 height 10
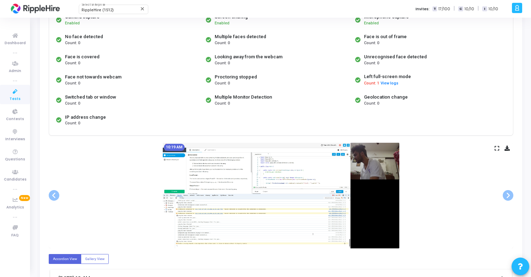
click at [262, 170] on img at bounding box center [281, 196] width 237 height 106
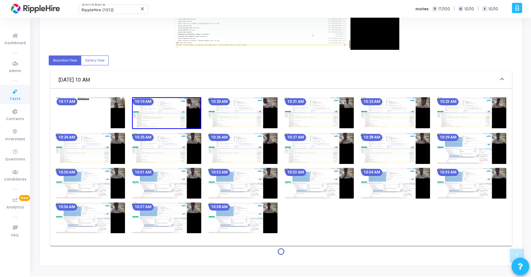
scroll to position [281, 0]
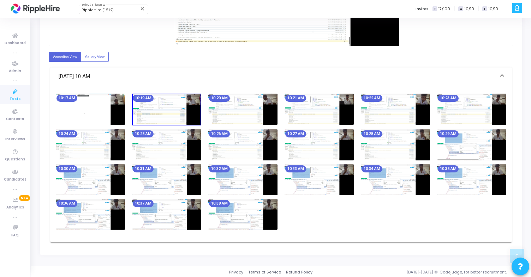
click at [75, 103] on img at bounding box center [90, 109] width 69 height 31
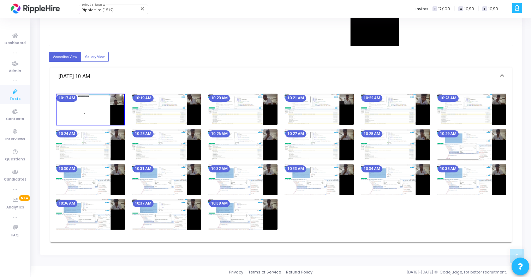
click at [154, 105] on img at bounding box center [166, 109] width 69 height 31
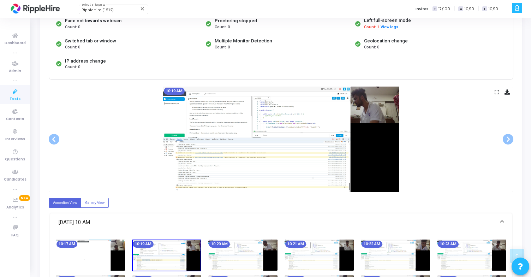
scroll to position [151, 0]
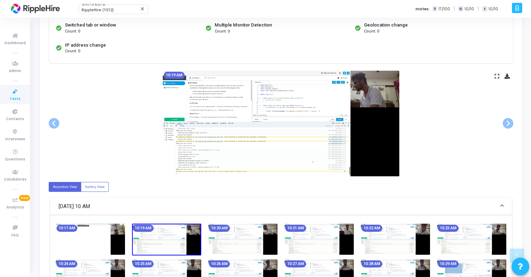
click at [266, 124] on img at bounding box center [281, 124] width 237 height 106
click at [499, 78] on icon at bounding box center [497, 76] width 5 height 4
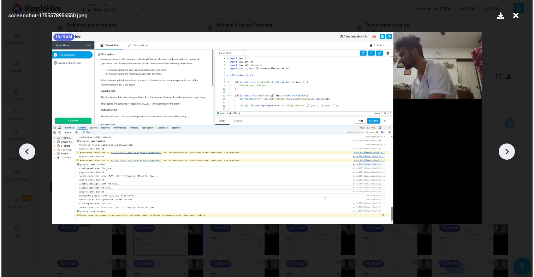
scroll to position [0, 0]
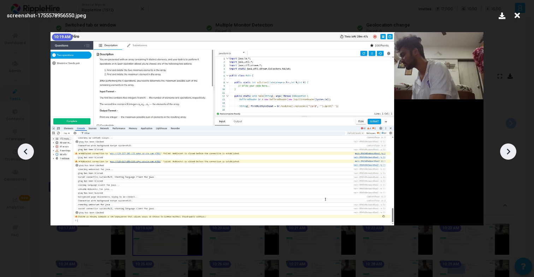
click at [177, 248] on div at bounding box center [267, 149] width 534 height 256
click at [211, 129] on img at bounding box center [267, 128] width 433 height 193
click at [8, 98] on div at bounding box center [267, 149] width 534 height 256
click at [141, 113] on img at bounding box center [267, 128] width 433 height 193
click at [187, 12] on div "screenshot-1755578956550.jpeg" at bounding box center [247, 16] width 480 height 8
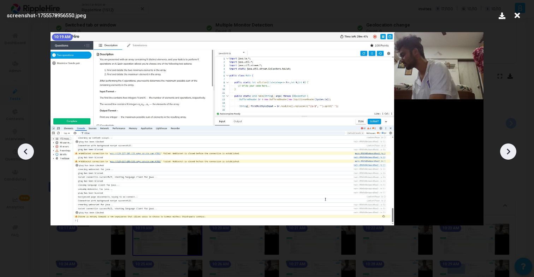
click at [250, 119] on img at bounding box center [267, 128] width 433 height 193
click at [508, 96] on div at bounding box center [267, 149] width 534 height 256
click at [510, 154] on icon at bounding box center [508, 151] width 11 height 11
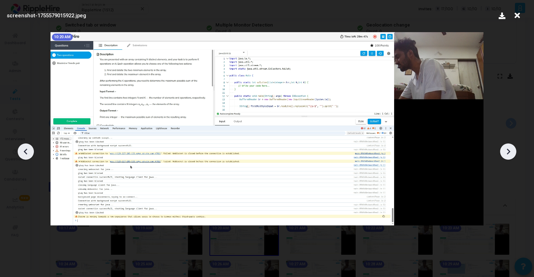
click at [510, 154] on icon at bounding box center [508, 151] width 11 height 11
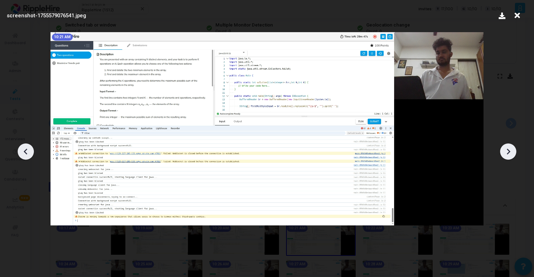
click at [510, 154] on icon at bounding box center [508, 151] width 11 height 11
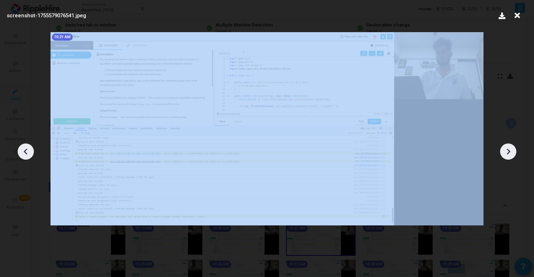
click at [510, 154] on icon at bounding box center [508, 151] width 11 height 11
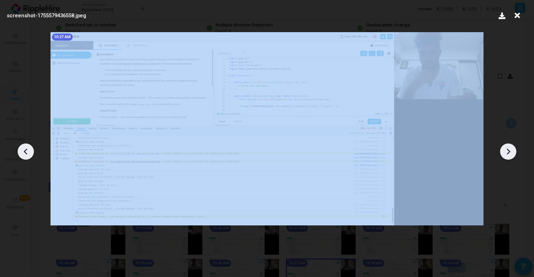
click at [510, 154] on icon at bounding box center [508, 151] width 11 height 11
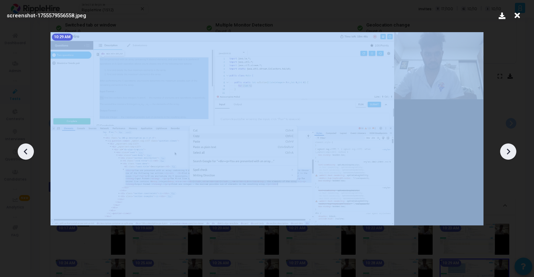
click at [510, 154] on icon at bounding box center [508, 151] width 11 height 11
click at [246, 144] on img at bounding box center [267, 128] width 433 height 193
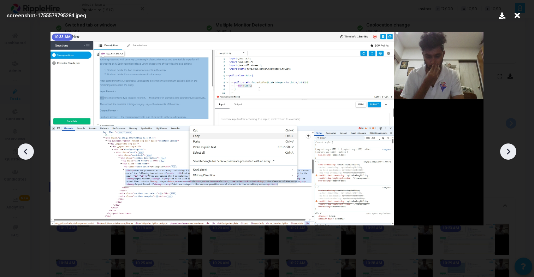
click at [120, 247] on div at bounding box center [267, 149] width 534 height 256
click at [33, 112] on div at bounding box center [267, 149] width 534 height 256
click at [54, 14] on label "screenshot-1755579795284.jpeg" at bounding box center [46, 16] width 79 height 8
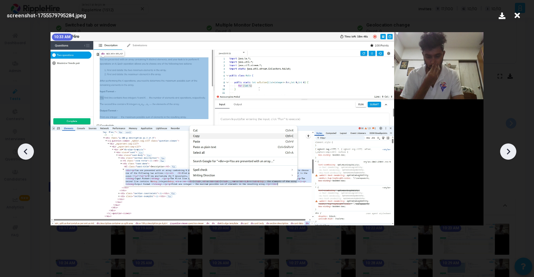
click at [42, 75] on div at bounding box center [267, 149] width 534 height 256
click at [256, 253] on div at bounding box center [267, 149] width 534 height 256
click at [516, 16] on icon at bounding box center [517, 15] width 11 height 13
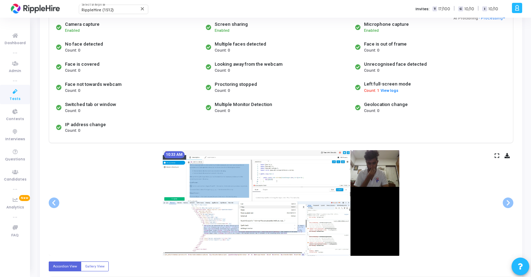
scroll to position [72, 0]
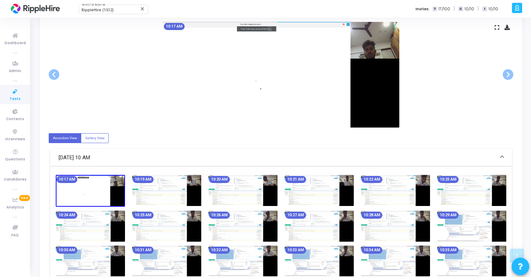
scroll to position [205, 0]
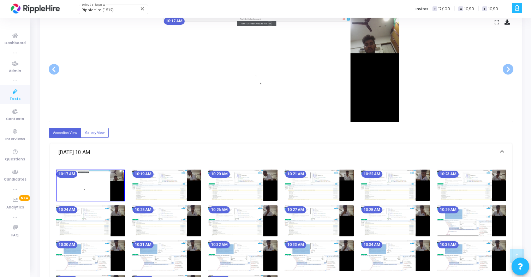
click at [173, 191] on img at bounding box center [166, 185] width 69 height 31
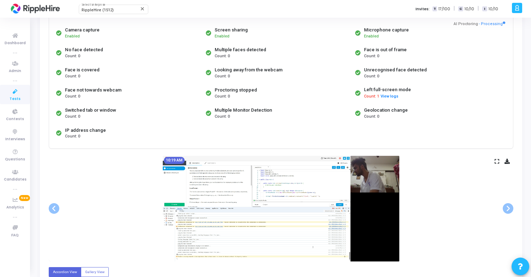
scroll to position [0, 0]
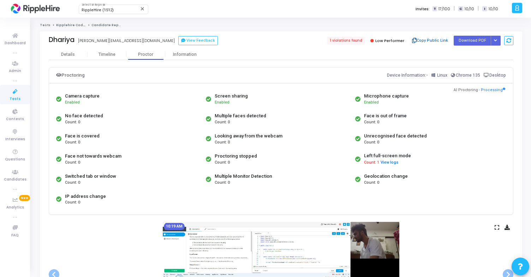
click at [426, 41] on button "Copy Public Link" at bounding box center [430, 40] width 41 height 11
